Goal: Task Accomplishment & Management: Use online tool/utility

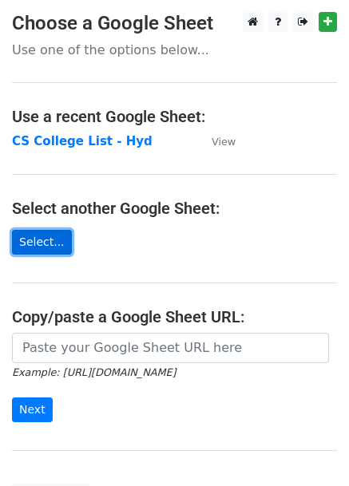
click at [45, 232] on link "Select..." at bounding box center [42, 242] width 60 height 25
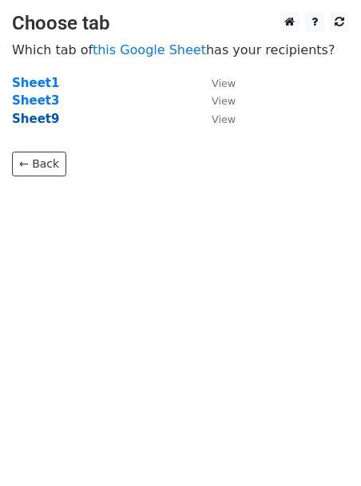
click at [44, 117] on strong "Sheet9" at bounding box center [35, 119] width 47 height 14
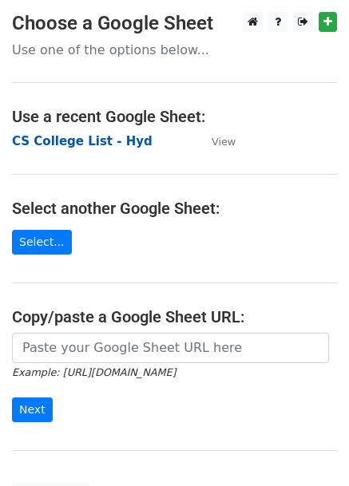
click at [107, 137] on strong "CS College List - Hyd" at bounding box center [82, 141] width 141 height 14
click at [99, 144] on strong "CS College List - Hyd" at bounding box center [82, 141] width 141 height 14
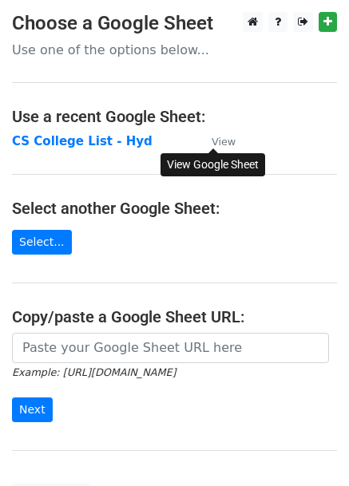
click at [227, 143] on small "View" at bounding box center [224, 142] width 24 height 12
click at [28, 249] on link "Select..." at bounding box center [42, 242] width 60 height 25
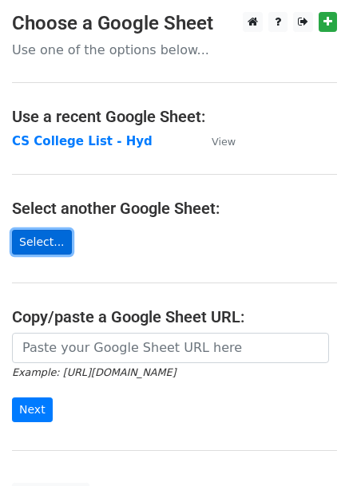
click at [43, 244] on link "Select..." at bounding box center [42, 242] width 60 height 25
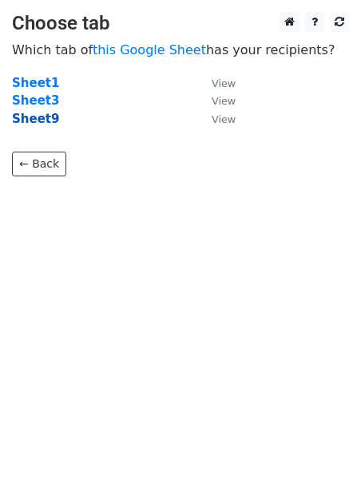
click at [42, 120] on strong "Sheet9" at bounding box center [35, 119] width 47 height 14
